Goal: Task Accomplishment & Management: Use online tool/utility

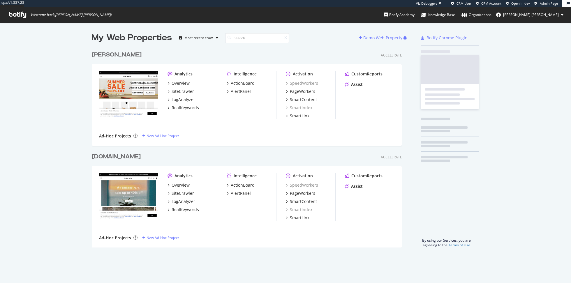
scroll to position [204, 315]
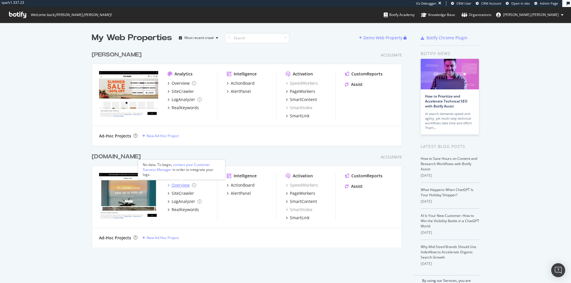
click at [182, 186] on div "Overview" at bounding box center [181, 185] width 18 height 6
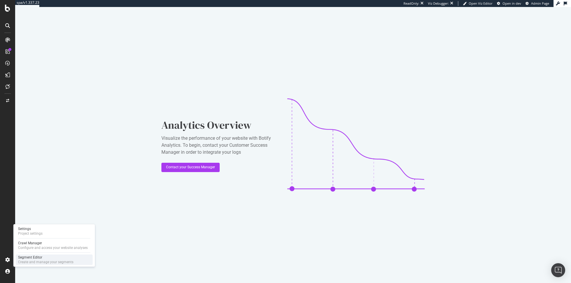
click at [46, 260] on div "Create and manage your segments" at bounding box center [45, 262] width 55 height 5
